Goal: Communication & Community: Participate in discussion

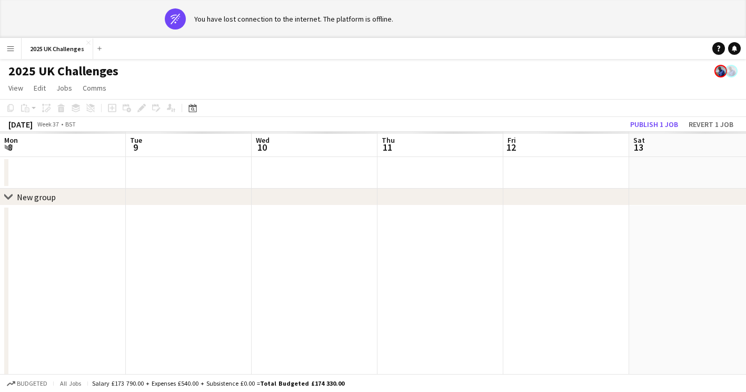
scroll to position [0, 324]
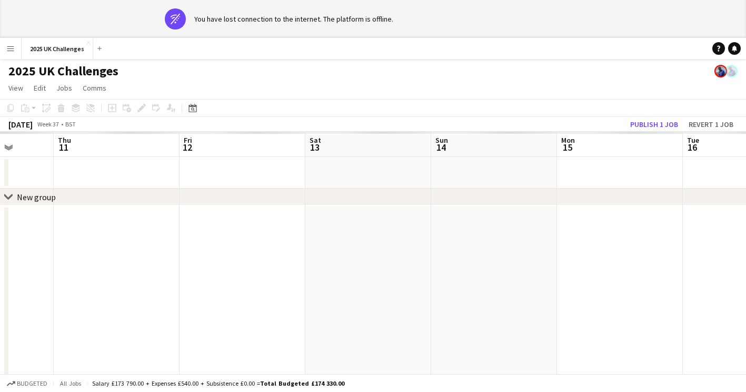
click at [9, 49] on app-icon "Menu" at bounding box center [10, 48] width 8 height 8
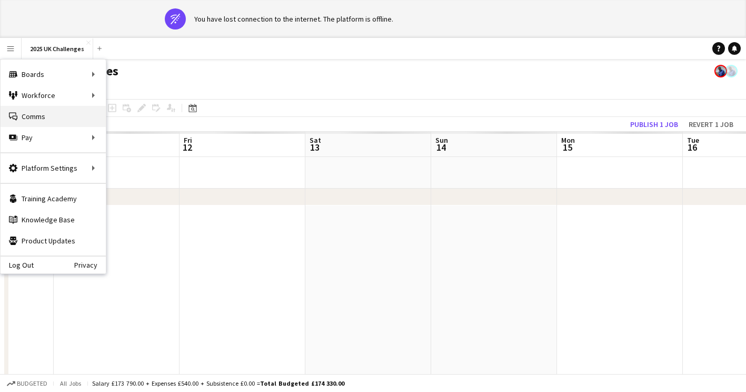
click at [27, 115] on link "Comms Comms" at bounding box center [53, 116] width 105 height 21
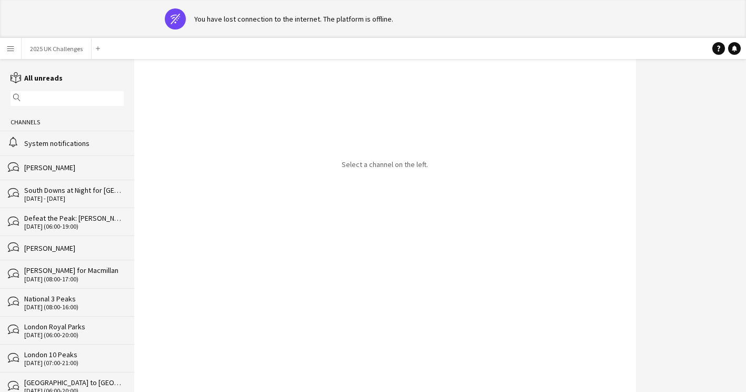
click at [36, 145] on div "System notifications" at bounding box center [74, 143] width 100 height 9
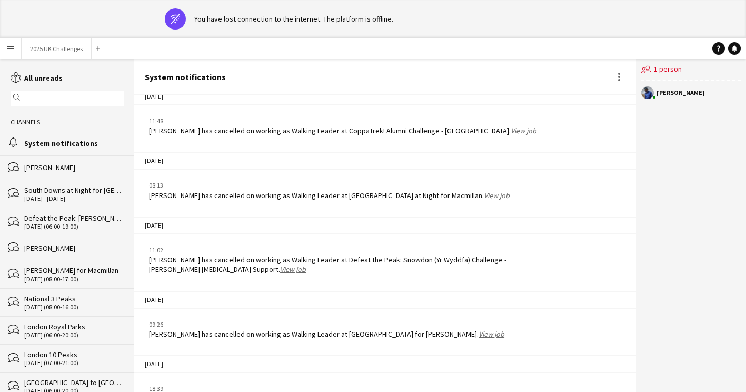
scroll to position [32, 0]
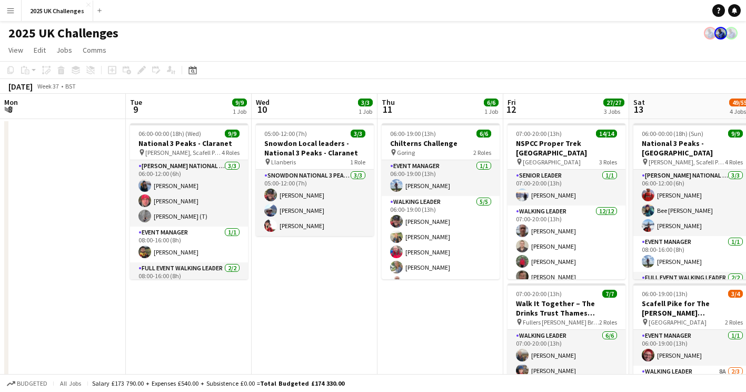
scroll to position [0, 346]
